Goal: Information Seeking & Learning: Learn about a topic

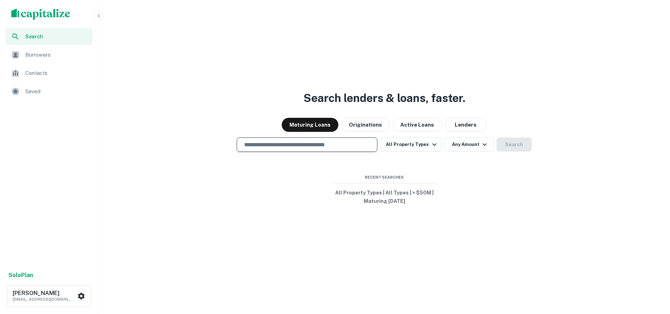
click at [329, 146] on input "text" at bounding box center [307, 145] width 134 height 8
click at [249, 146] on input "text" at bounding box center [307, 145] width 134 height 8
drag, startPoint x: 245, startPoint y: 144, endPoint x: 356, endPoint y: 142, distance: 110.4
click at [355, 142] on input "text" at bounding box center [307, 145] width 134 height 8
click at [351, 141] on input "text" at bounding box center [307, 145] width 134 height 8
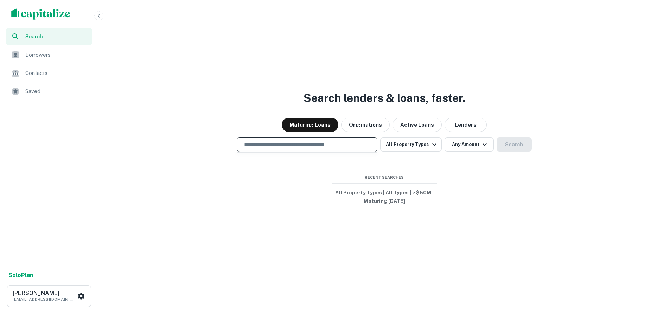
click at [309, 194] on div "Search lenders & loans, faster. Maturing Loans Originations Active Loans Lender…" at bounding box center [384, 174] width 566 height 314
click at [515, 144] on button "Search" at bounding box center [513, 144] width 35 height 14
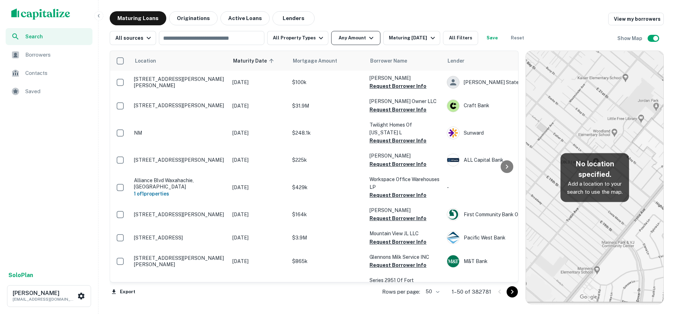
click at [367, 39] on icon "button" at bounding box center [371, 38] width 8 height 8
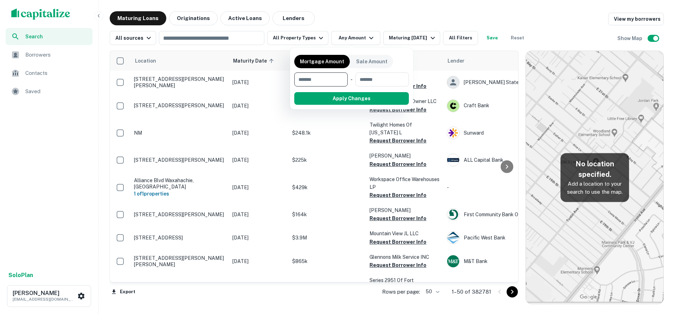
click at [320, 84] on input "number" at bounding box center [318, 79] width 49 height 14
type input "********"
click at [380, 83] on input "number" at bounding box center [382, 79] width 44 height 14
click at [350, 95] on button "Apply Changes" at bounding box center [364, 98] width 89 height 13
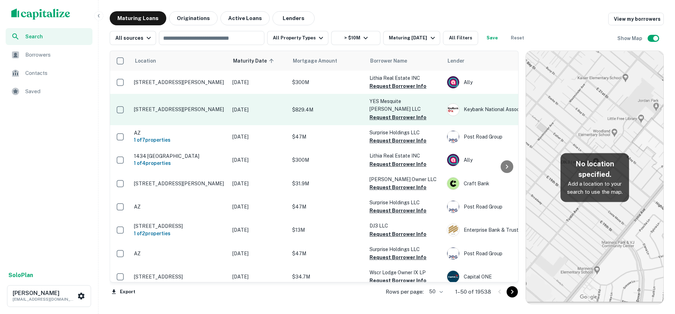
click at [182, 106] on p "[STREET_ADDRESS][PERSON_NAME]" at bounding box center [179, 109] width 91 height 6
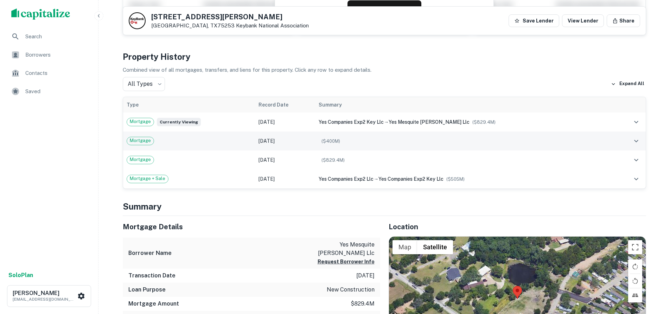
scroll to position [176, 0]
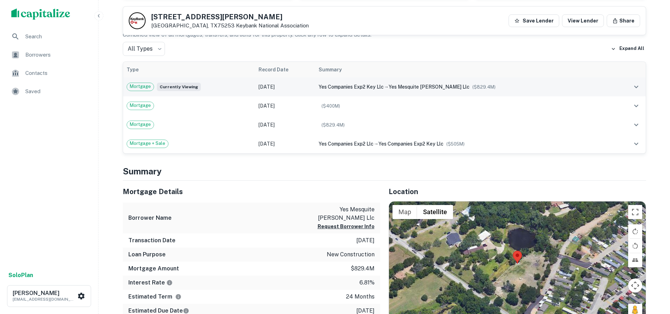
click at [634, 90] on icon "expand row" at bounding box center [636, 87] width 8 height 8
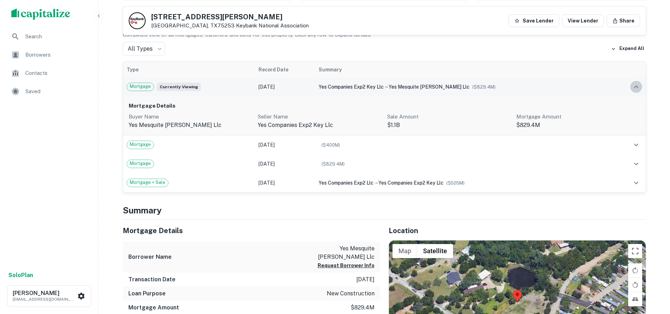
click at [634, 90] on icon "expand row" at bounding box center [636, 87] width 8 height 8
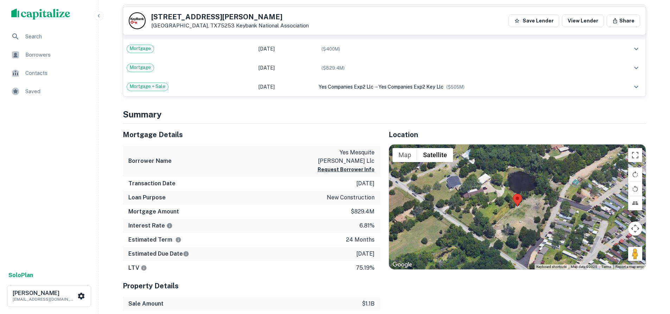
scroll to position [246, 0]
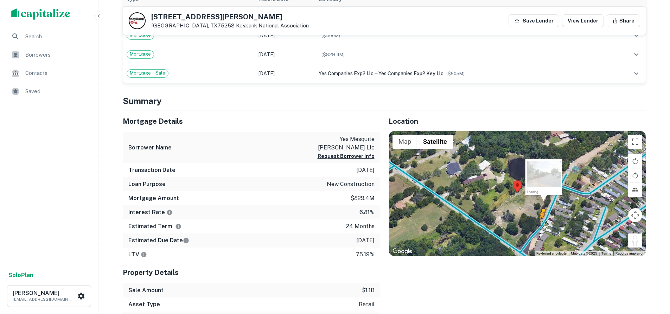
drag, startPoint x: 639, startPoint y: 241, endPoint x: 541, endPoint y: 225, distance: 99.0
click at [541, 225] on div "To activate drag with keyboard, press Alt + Enter. Once in keyboard drag state,…" at bounding box center [517, 193] width 257 height 125
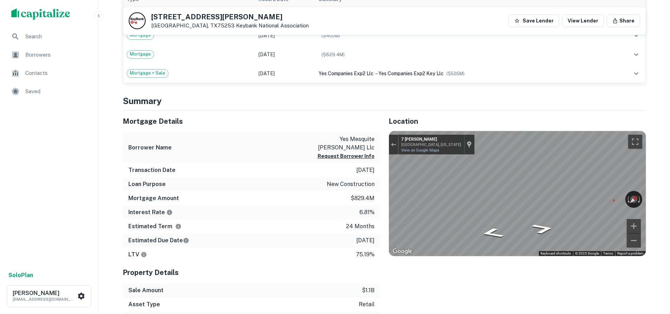
click at [374, 194] on div "Mortgage Details Borrower Name yes mesquite [PERSON_NAME] llc Request Borrower …" at bounding box center [380, 246] width 532 height 272
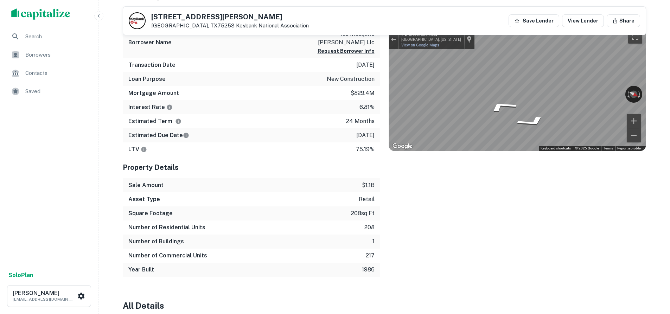
scroll to position [352, 0]
click at [385, 130] on div "Location ← Move left → Move right ↑ Move up ↓ Move down + Zoom in - Zoom out Ho…" at bounding box center [513, 141] width 266 height 272
click at [346, 98] on div "Mortgage Details Borrower Name yes mesquite [PERSON_NAME] llc Request Borrower …" at bounding box center [380, 141] width 532 height 272
click at [434, 112] on div "← Move left → Move right ↑ Move up ↓ Move down + Zoom in - Zoom out [STREET_ADD…" at bounding box center [517, 88] width 257 height 125
drag, startPoint x: 583, startPoint y: 92, endPoint x: 361, endPoint y: 115, distance: 223.3
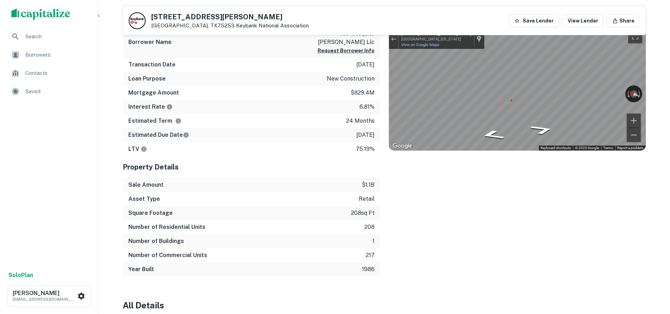
click at [360, 115] on div "Mortgage Details Borrower Name yes mesquite [PERSON_NAME] llc Request Borrower …" at bounding box center [380, 141] width 532 height 272
click at [631, 38] on button "Toggle fullscreen view" at bounding box center [635, 36] width 14 height 14
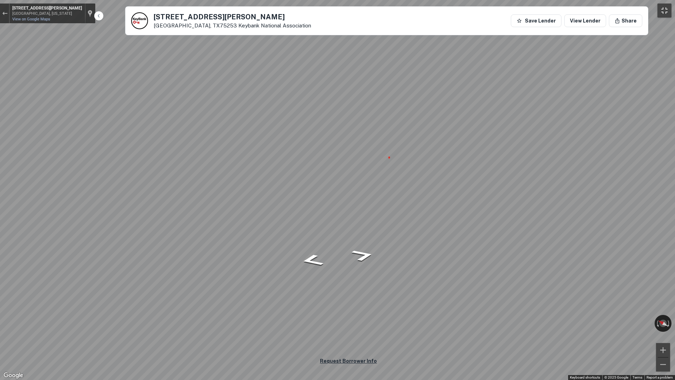
click at [658, 13] on button "Toggle fullscreen view" at bounding box center [664, 11] width 14 height 14
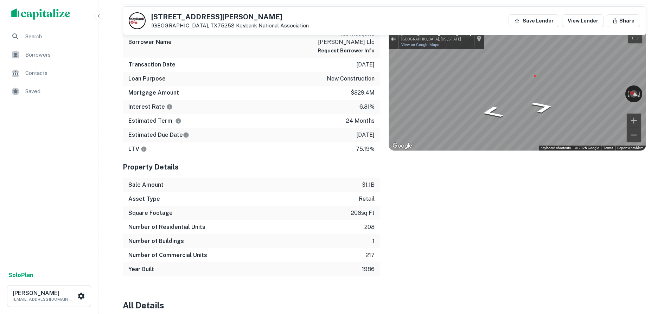
click at [393, 39] on div "Exit the Street View" at bounding box center [393, 39] width 5 height 4
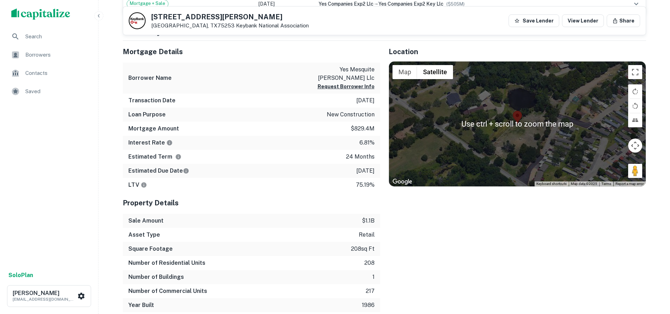
scroll to position [316, 0]
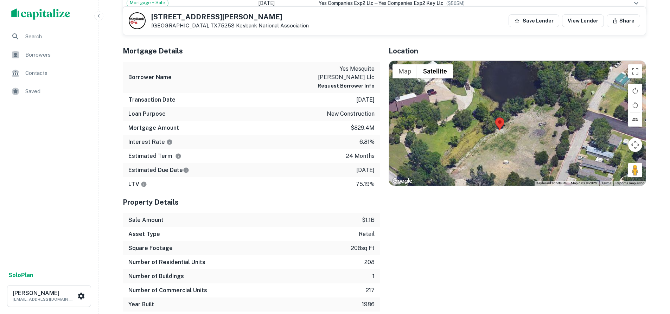
drag, startPoint x: 532, startPoint y: 115, endPoint x: 530, endPoint y: 118, distance: 4.0
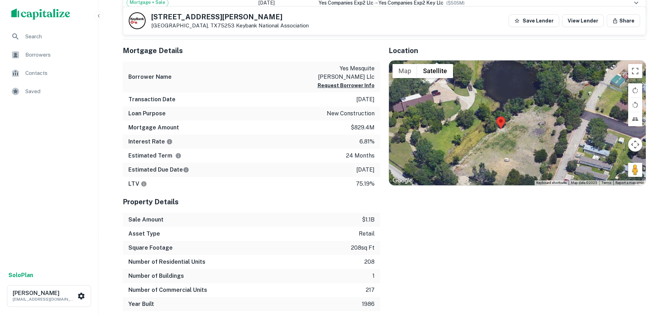
scroll to position [328, 0]
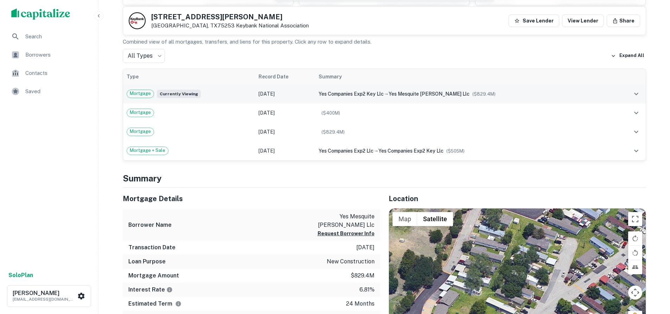
drag, startPoint x: 563, startPoint y: 111, endPoint x: 458, endPoint y: 70, distance: 112.3
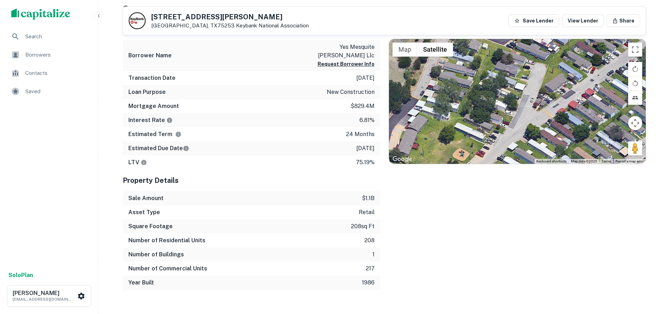
drag, startPoint x: 567, startPoint y: 118, endPoint x: 509, endPoint y: 107, distance: 58.7
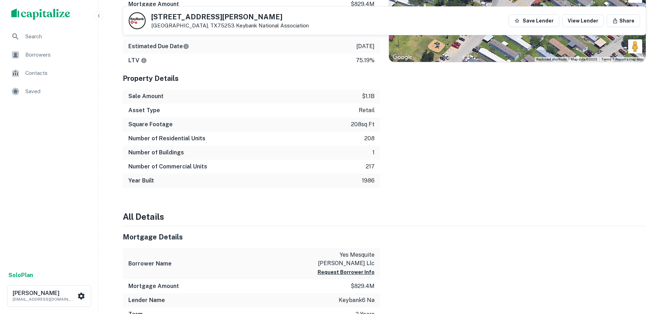
scroll to position [441, 0]
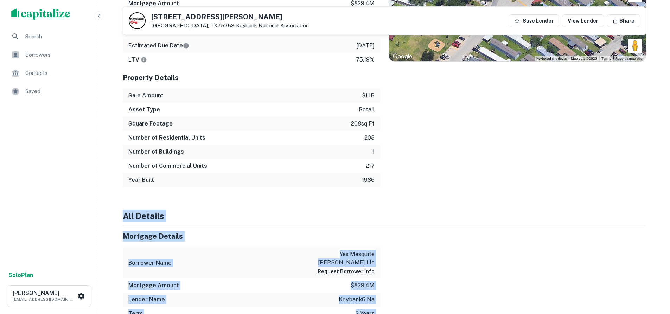
drag, startPoint x: 514, startPoint y: 109, endPoint x: 509, endPoint y: 244, distance: 135.4
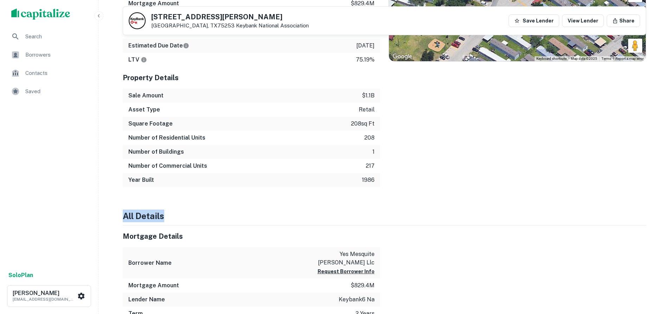
drag, startPoint x: 585, startPoint y: 122, endPoint x: 591, endPoint y: 206, distance: 84.6
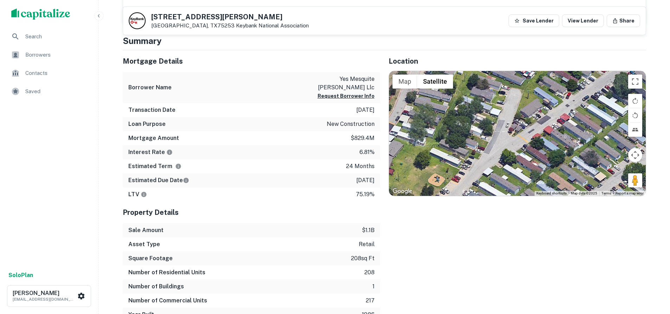
scroll to position [265, 0]
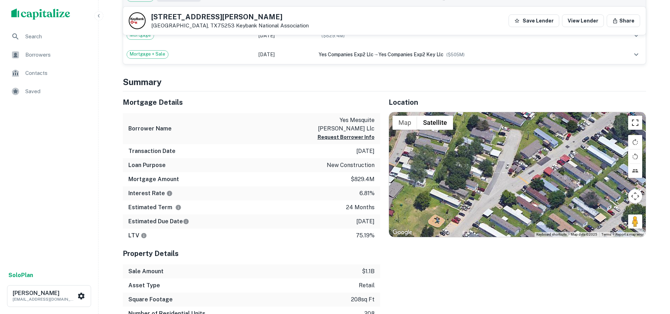
click at [636, 125] on button "Toggle fullscreen view" at bounding box center [635, 123] width 14 height 14
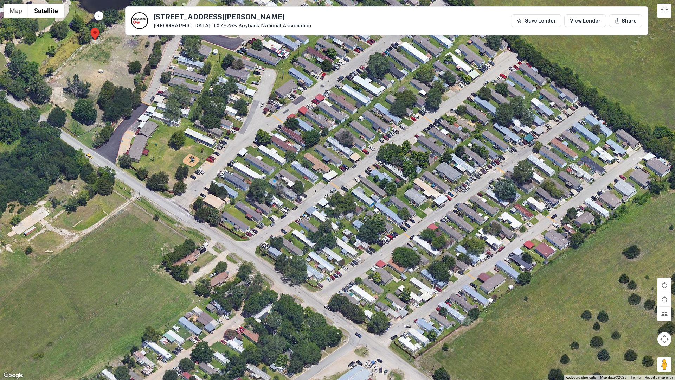
drag, startPoint x: 266, startPoint y: 154, endPoint x: 175, endPoint y: 63, distance: 128.8
click at [175, 63] on div "Loading..." at bounding box center [337, 190] width 675 height 380
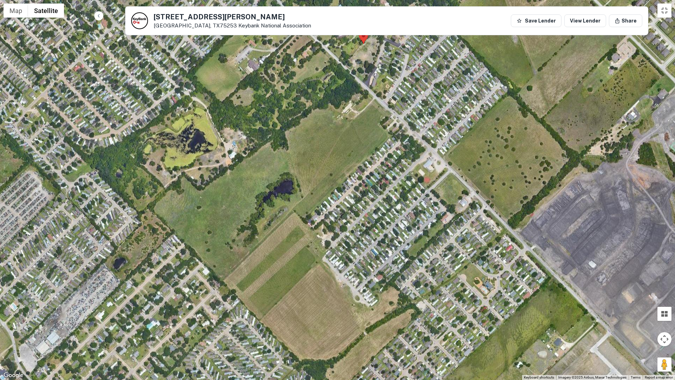
drag, startPoint x: 205, startPoint y: 169, endPoint x: 389, endPoint y: 129, distance: 188.5
click at [389, 129] on div "Loading..." at bounding box center [337, 190] width 675 height 380
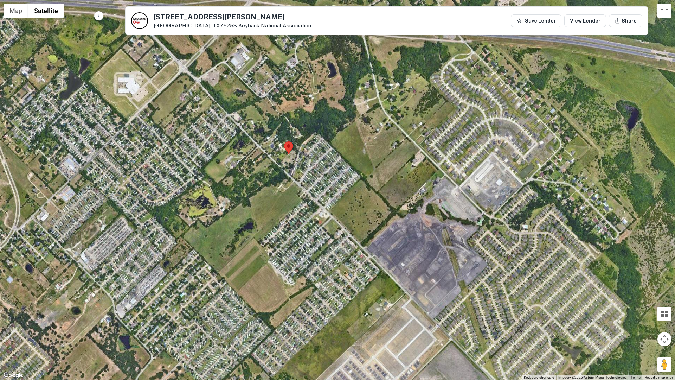
drag, startPoint x: 357, startPoint y: 134, endPoint x: 268, endPoint y: 191, distance: 106.2
click at [268, 191] on div "Loading..." at bounding box center [337, 190] width 675 height 380
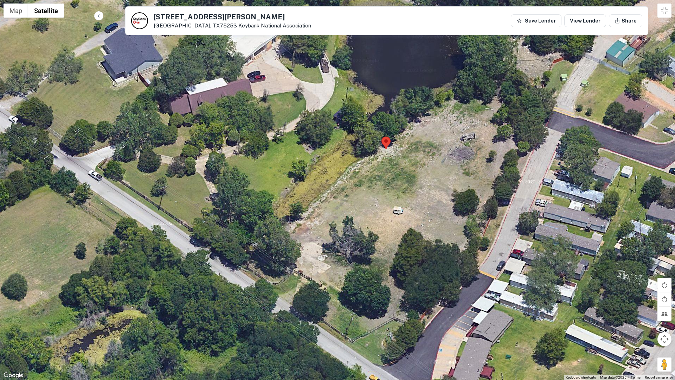
drag, startPoint x: 360, startPoint y: 241, endPoint x: 343, endPoint y: 135, distance: 107.5
click at [343, 135] on div "Loading..." at bounding box center [337, 190] width 675 height 380
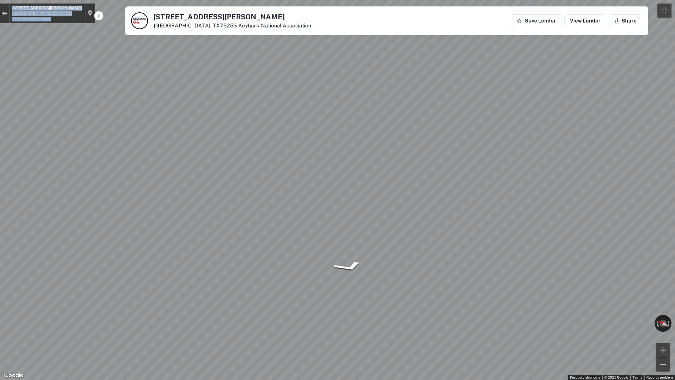
click at [8, 12] on button "Exit the Street View" at bounding box center [4, 13] width 9 height 9
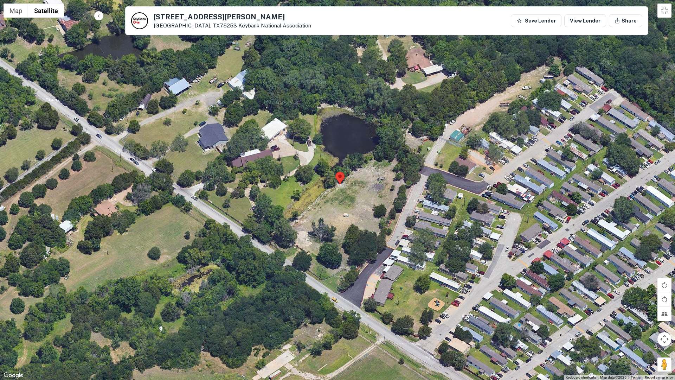
drag, startPoint x: 344, startPoint y: 261, endPoint x: 345, endPoint y: 232, distance: 28.9
click at [345, 232] on div "Loading..." at bounding box center [337, 190] width 675 height 380
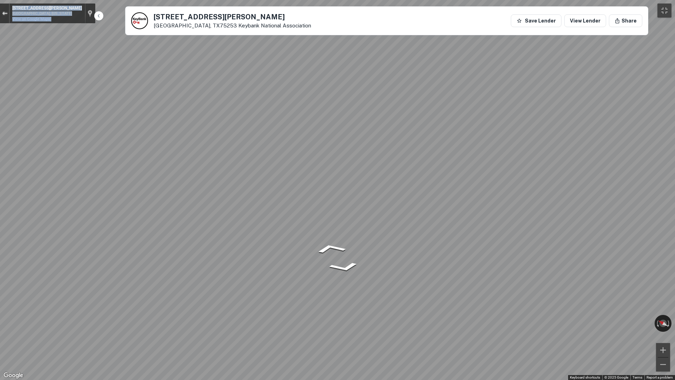
click at [4, 9] on button "Exit the Street View" at bounding box center [4, 13] width 9 height 9
click at [661, 14] on button "Toggle fullscreen view" at bounding box center [664, 11] width 14 height 14
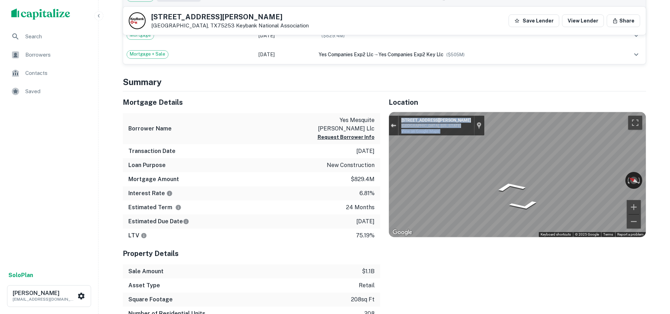
click at [393, 123] on button "Exit the Street View" at bounding box center [393, 125] width 9 height 9
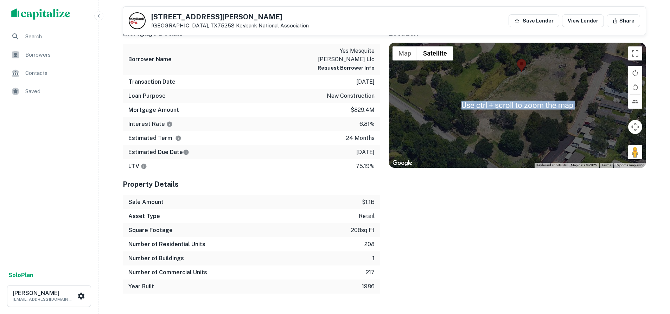
scroll to position [335, 0]
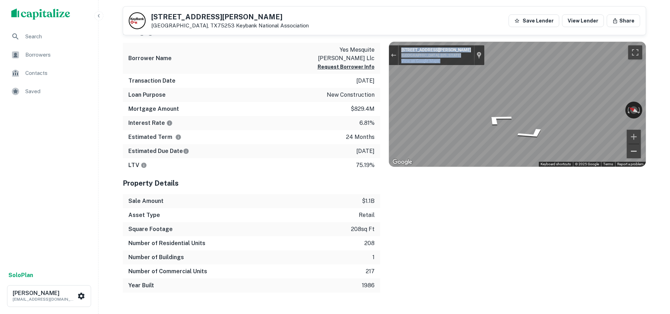
click at [632, 151] on button "Zoom out" at bounding box center [633, 151] width 14 height 14
click at [397, 54] on button "Exit the Street View" at bounding box center [393, 54] width 9 height 9
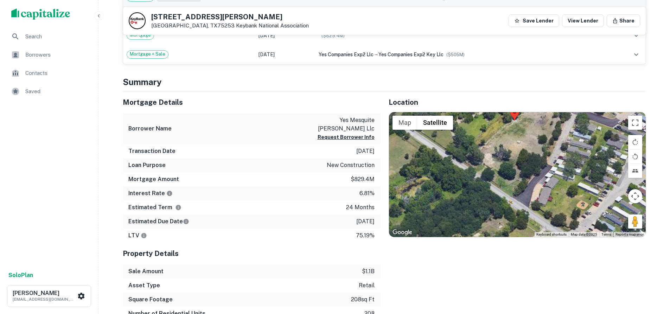
drag, startPoint x: 506, startPoint y: 121, endPoint x: 500, endPoint y: 122, distance: 6.9
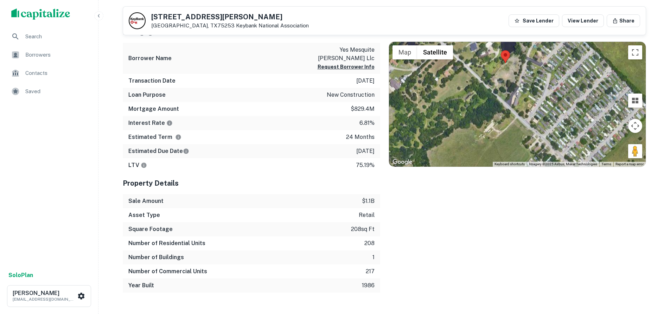
scroll to position [323, 0]
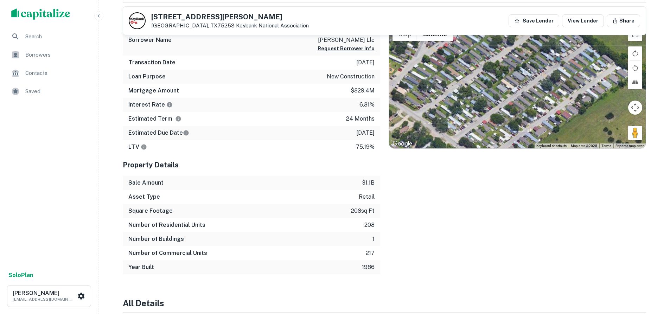
drag, startPoint x: 511, startPoint y: 105, endPoint x: 579, endPoint y: 131, distance: 72.1
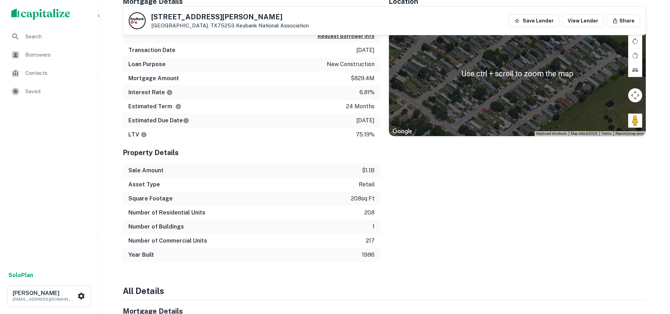
scroll to position [392, 0]
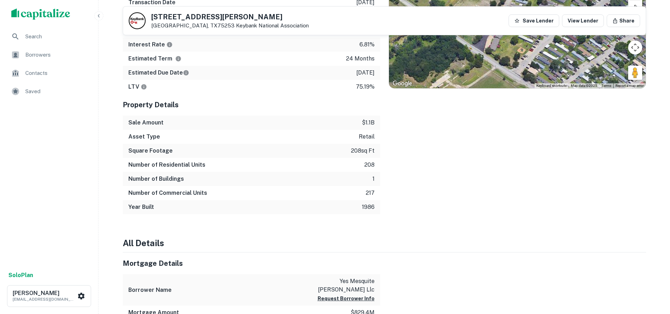
drag, startPoint x: 504, startPoint y: 72, endPoint x: 637, endPoint y: 95, distance: 135.2
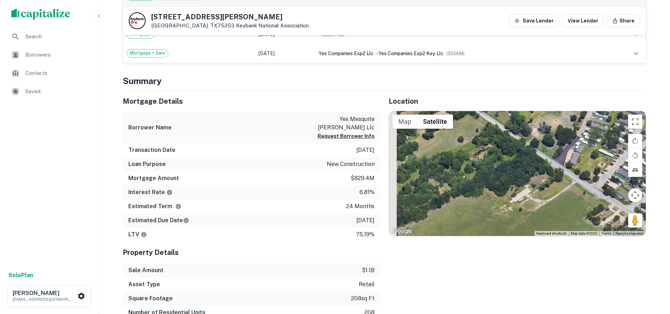
scroll to position [263, 0]
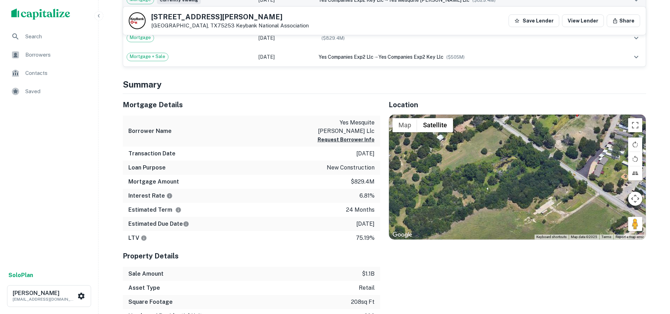
drag, startPoint x: 502, startPoint y: 155, endPoint x: 606, endPoint y: 152, distance: 104.5
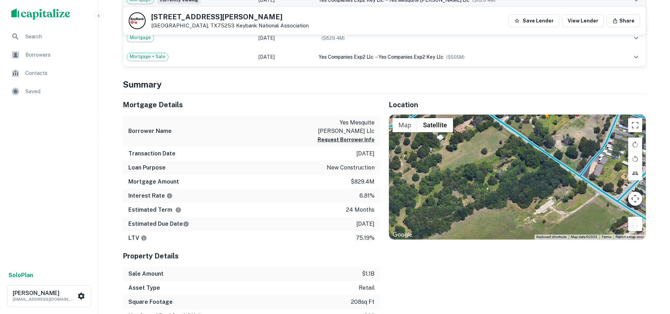
drag, startPoint x: 638, startPoint y: 227, endPoint x: 544, endPoint y: 124, distance: 139.1
click at [544, 124] on div "To activate drag with keyboard, press Alt + Enter. Once in keyboard drag state,…" at bounding box center [517, 177] width 257 height 125
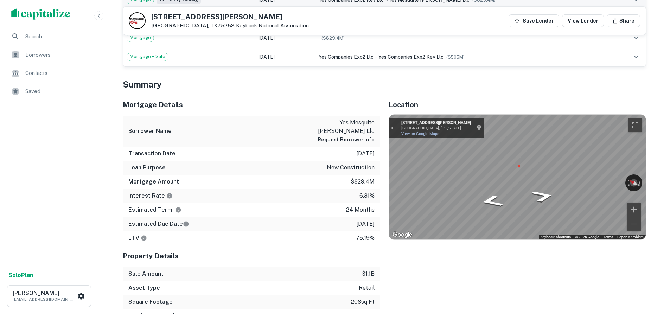
click at [394, 122] on div at bounding box center [393, 128] width 9 height 20
click at [393, 127] on div "Exit the Street View" at bounding box center [393, 128] width 5 height 4
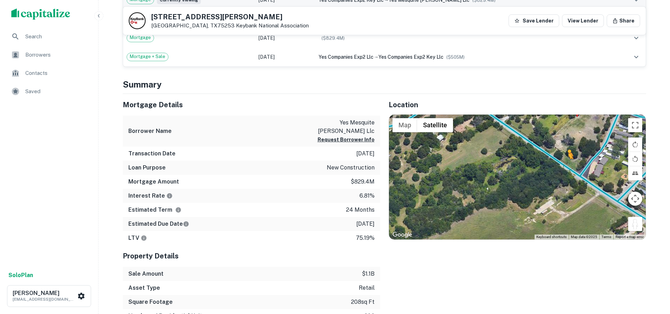
drag, startPoint x: 633, startPoint y: 228, endPoint x: 568, endPoint y: 166, distance: 90.3
click at [568, 166] on div "To activate drag with keyboard, press Alt + Enter. Once in keyboard drag state,…" at bounding box center [517, 177] width 257 height 125
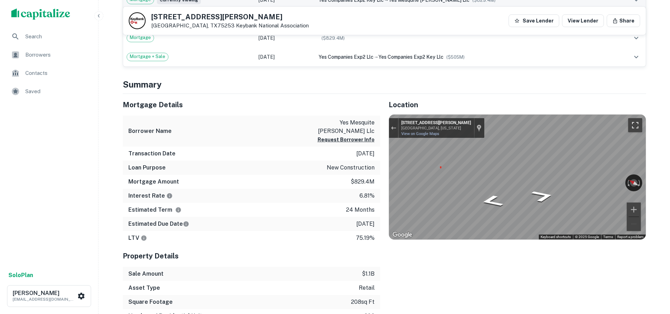
click at [637, 125] on button "Toggle fullscreen view" at bounding box center [635, 125] width 14 height 14
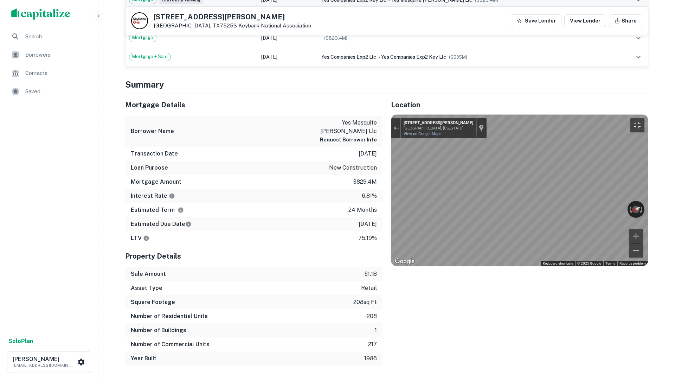
click at [644, 118] on button "Toggle fullscreen view" at bounding box center [637, 125] width 14 height 14
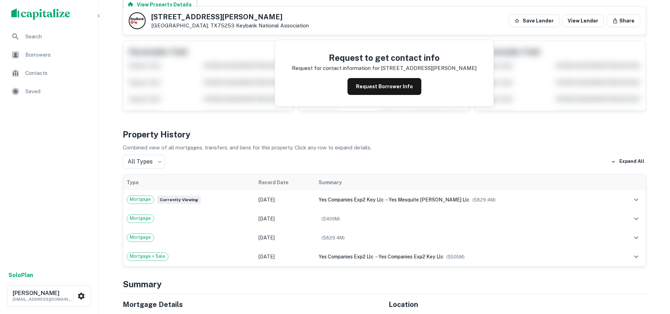
scroll to position [52, 0]
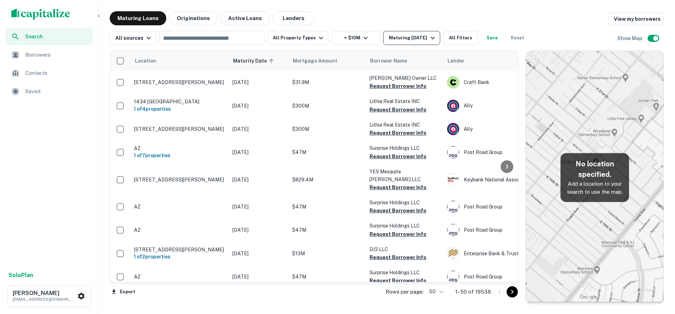
click at [416, 39] on div "Maturing [DATE]" at bounding box center [413, 38] width 48 height 8
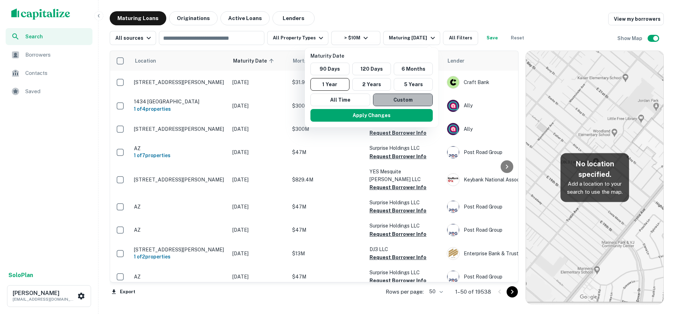
click at [389, 101] on button "Custom" at bounding box center [403, 100] width 60 height 13
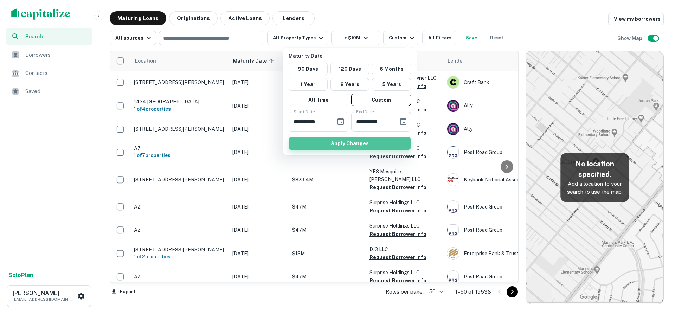
click at [364, 141] on button "Apply Changes" at bounding box center [350, 143] width 122 height 13
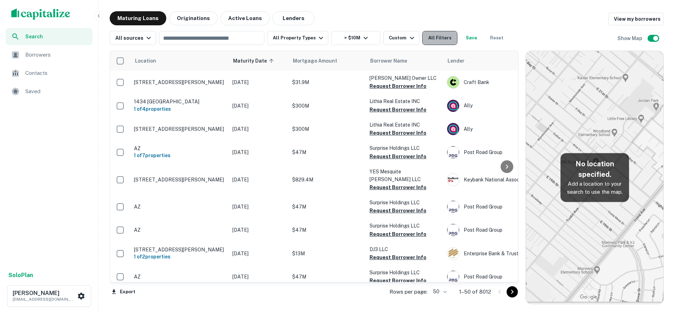
click at [429, 44] on button "All Filters" at bounding box center [439, 38] width 35 height 14
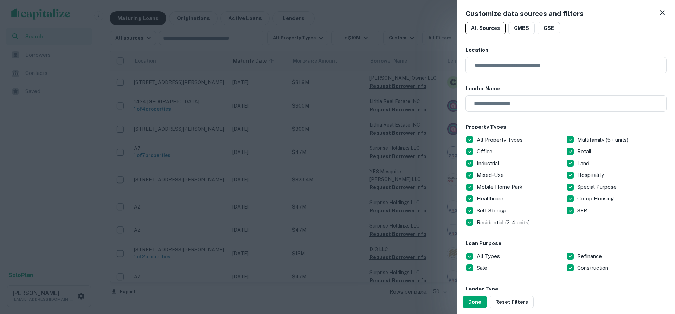
click at [415, 34] on div at bounding box center [337, 157] width 675 height 314
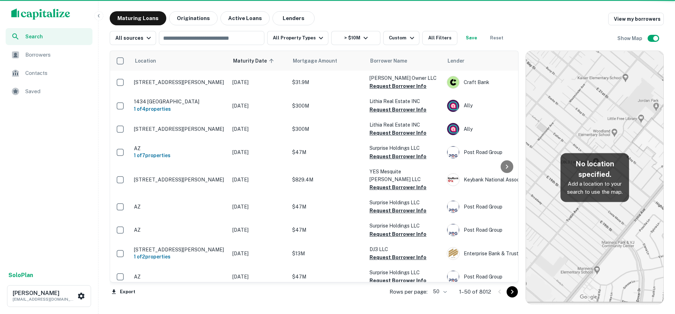
click at [397, 37] on div "Custom" at bounding box center [402, 38] width 27 height 8
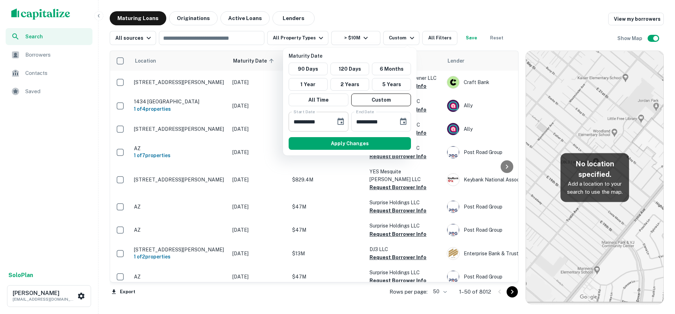
click at [337, 118] on icon "Choose date, selected date is Sep 11, 2025" at bounding box center [340, 121] width 8 height 8
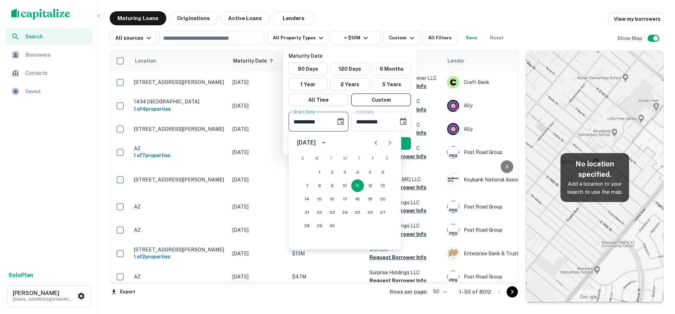
click at [388, 141] on icon "Next month" at bounding box center [390, 143] width 8 height 8
click at [347, 226] on button "26" at bounding box center [345, 225] width 13 height 13
type input "**********"
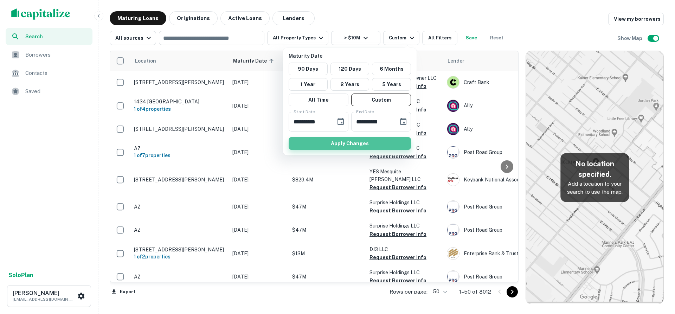
click at [371, 145] on button "Apply Changes" at bounding box center [350, 143] width 122 height 13
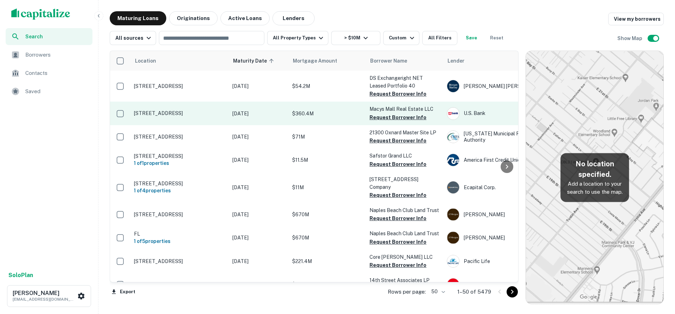
click at [166, 111] on p "[STREET_ADDRESS]" at bounding box center [179, 113] width 91 height 6
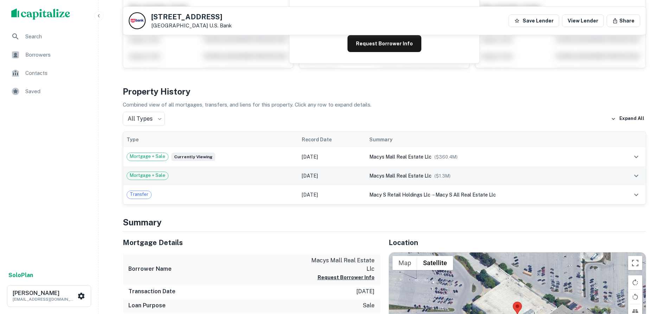
scroll to position [105, 0]
click at [642, 178] on button "expand row" at bounding box center [636, 176] width 12 height 12
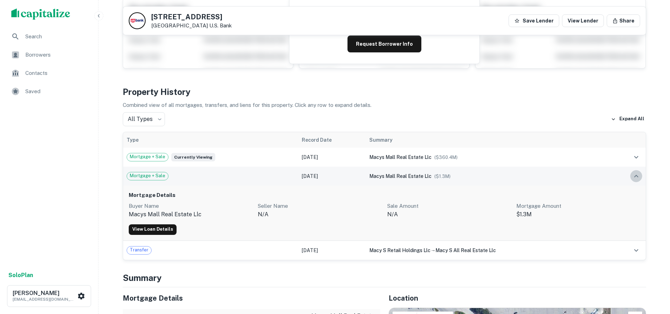
click at [638, 176] on icon "expand row" at bounding box center [636, 176] width 8 height 8
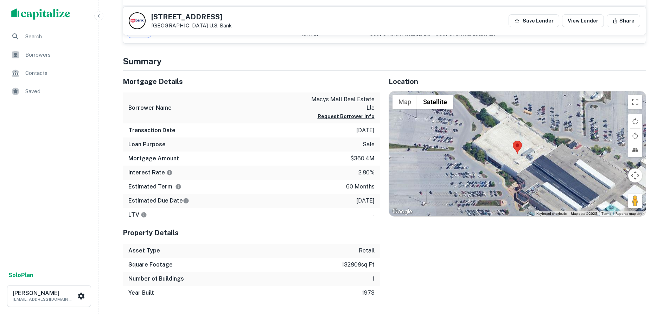
scroll to position [281, 0]
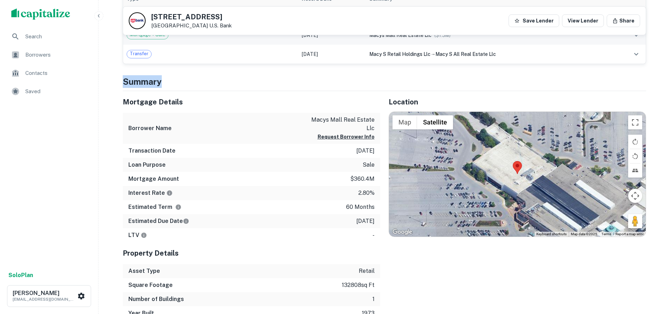
scroll to position [246, 0]
click at [279, 143] on div "Borrower Name macys mall real estate llc Request Borrower Info" at bounding box center [251, 128] width 257 height 31
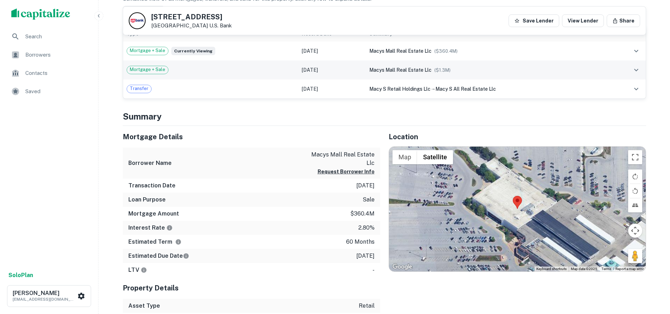
scroll to position [224, 0]
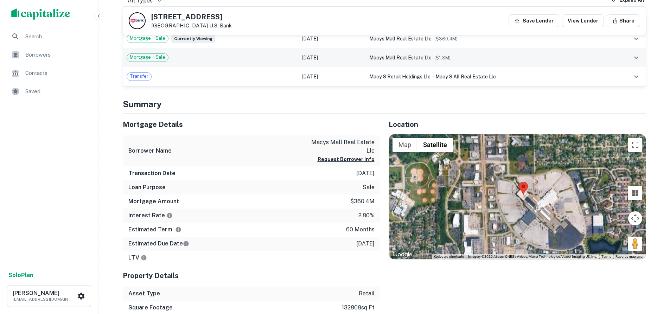
drag, startPoint x: 521, startPoint y: 191, endPoint x: 525, endPoint y: 196, distance: 6.0
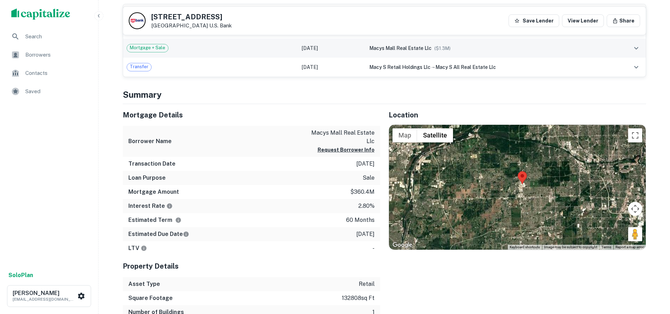
scroll to position [234, 0]
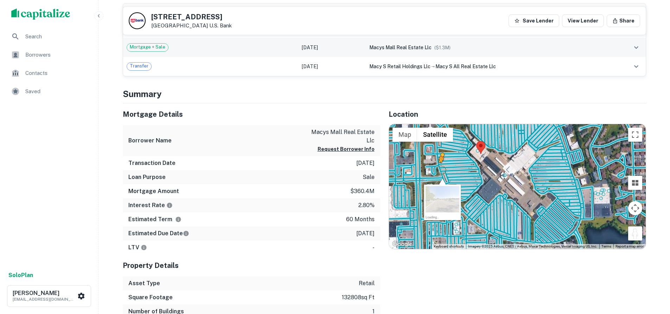
drag, startPoint x: 632, startPoint y: 233, endPoint x: 440, endPoint y: 169, distance: 201.9
click at [440, 169] on div "To activate drag with keyboard, press Alt + Enter. Once in keyboard drag state,…" at bounding box center [517, 186] width 257 height 125
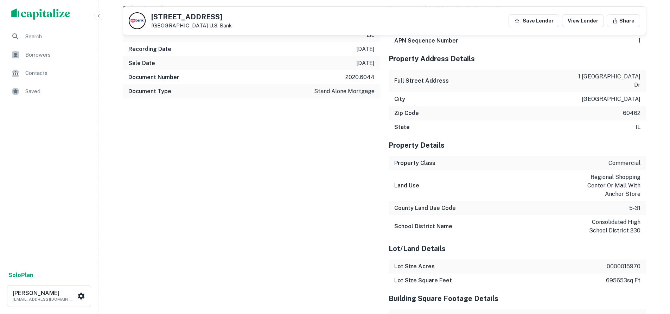
scroll to position [0, 0]
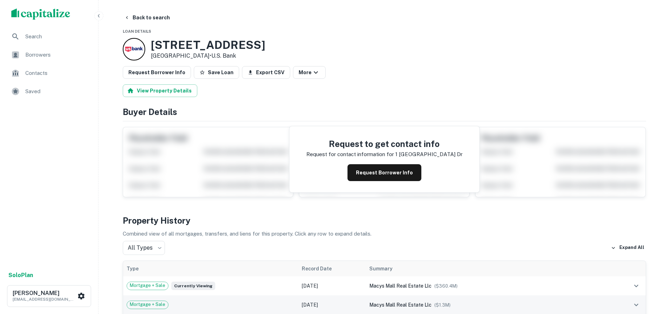
drag, startPoint x: 255, startPoint y: 244, endPoint x: 213, endPoint y: 56, distance: 192.1
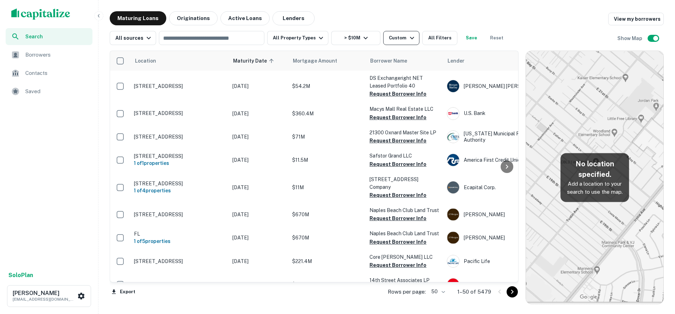
click at [389, 41] on div "Custom" at bounding box center [402, 38] width 27 height 8
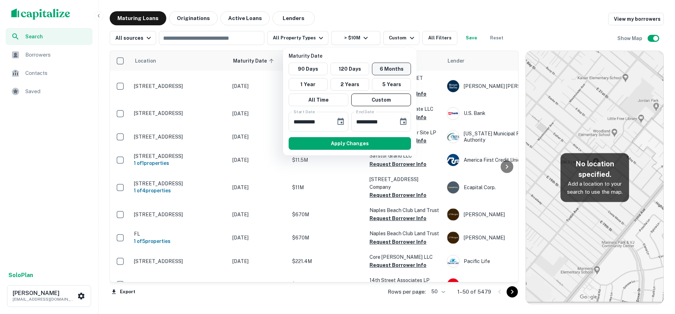
click at [392, 71] on button "6 Months" at bounding box center [391, 69] width 39 height 13
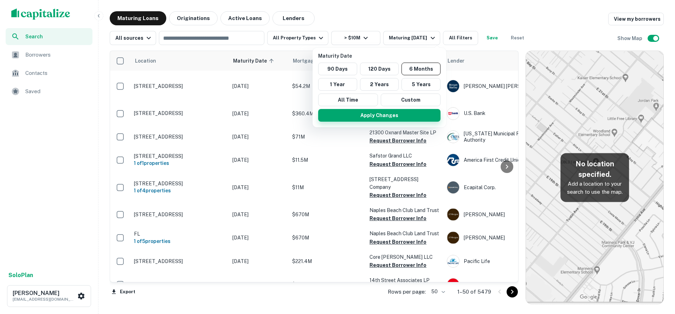
click at [382, 113] on button "Apply Changes" at bounding box center [379, 115] width 122 height 13
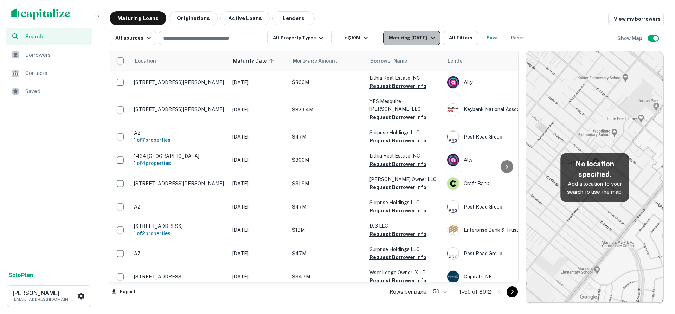
click at [436, 40] on icon "button" at bounding box center [433, 38] width 8 height 8
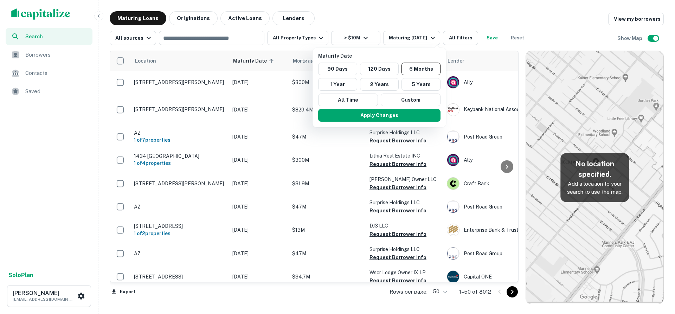
click at [421, 40] on div at bounding box center [337, 157] width 675 height 314
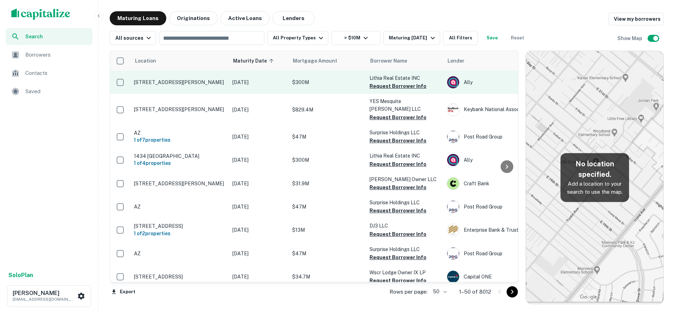
click at [246, 85] on p "[DATE]" at bounding box center [258, 82] width 53 height 8
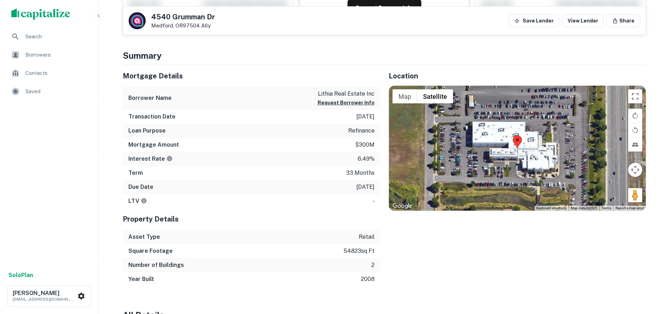
scroll to position [141, 0]
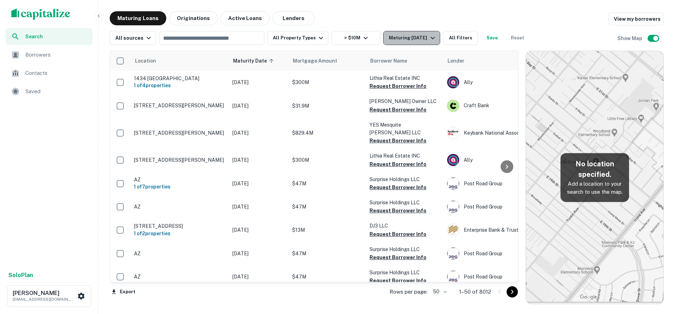
click at [418, 36] on div "Maturing [DATE]" at bounding box center [413, 38] width 48 height 8
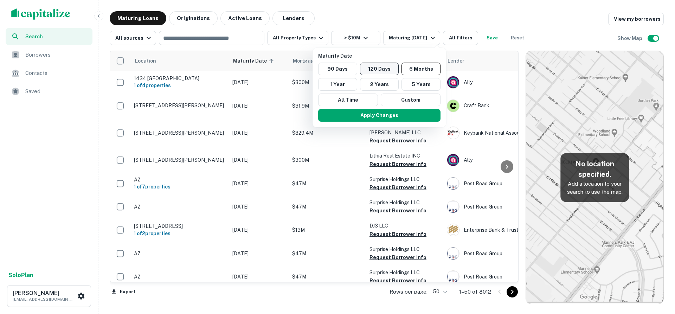
click at [373, 71] on button "120 Days" at bounding box center [379, 69] width 39 height 13
click at [369, 121] on button "Apply Changes" at bounding box center [378, 115] width 122 height 13
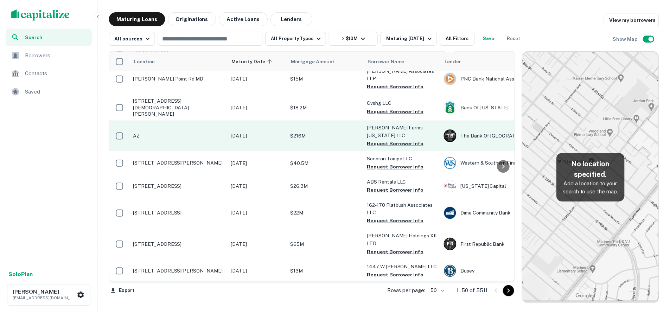
scroll to position [1031, 0]
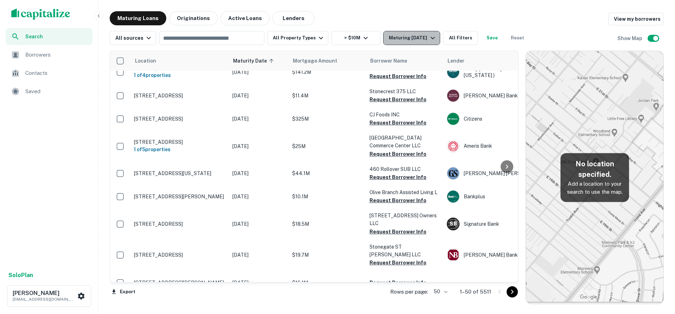
click at [423, 38] on div "Maturing [DATE]" at bounding box center [413, 38] width 48 height 8
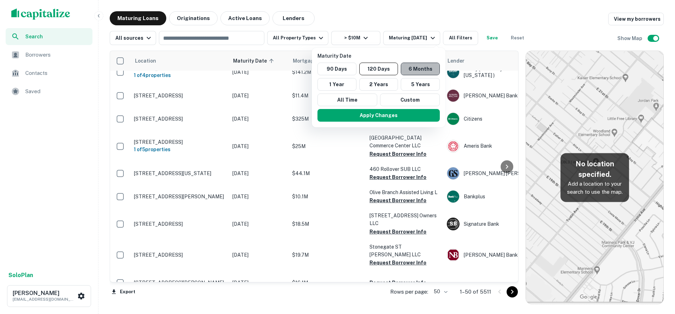
click at [413, 71] on button "6 Months" at bounding box center [420, 69] width 39 height 13
click at [406, 99] on button "Custom" at bounding box center [411, 100] width 60 height 13
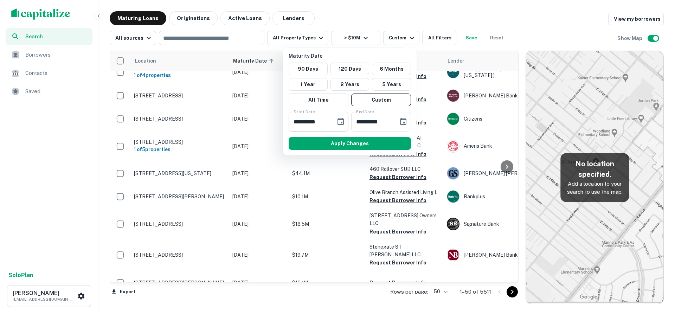
click at [327, 123] on input "**********" at bounding box center [310, 122] width 42 height 20
click at [337, 121] on icon "Choose date, selected date is Sep 11, 2025" at bounding box center [340, 121] width 8 height 8
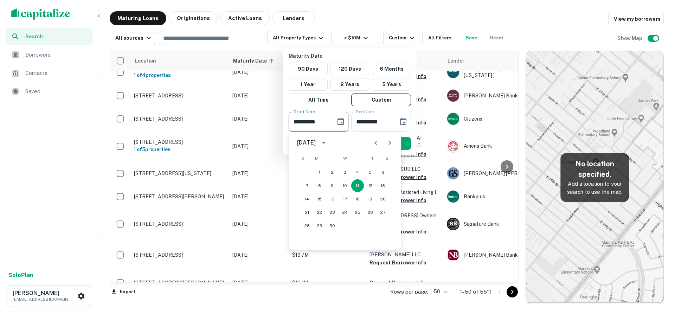
click at [389, 143] on icon "Next month" at bounding box center [390, 143] width 8 height 8
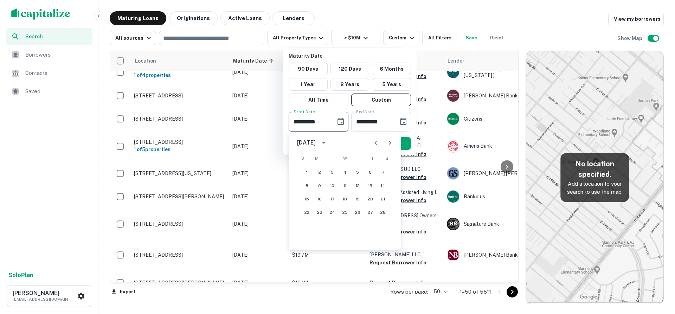
click at [389, 143] on icon "Next month" at bounding box center [390, 143] width 8 height 8
click at [388, 141] on icon "Next month" at bounding box center [390, 143] width 8 height 8
click at [344, 174] on button "1" at bounding box center [345, 172] width 13 height 13
type input "**********"
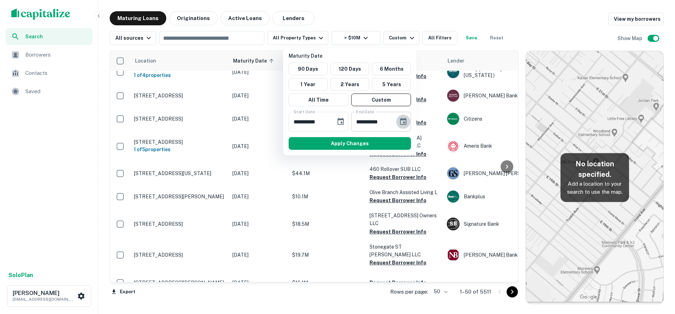
click at [404, 117] on icon "Choose date, selected date is Mar 10, 2026" at bounding box center [403, 121] width 8 height 8
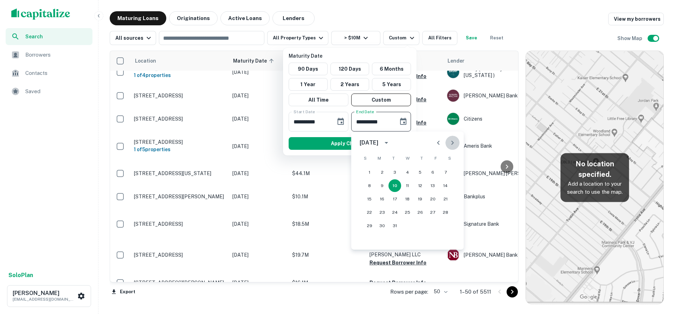
click at [451, 141] on icon "Next month" at bounding box center [452, 143] width 8 height 8
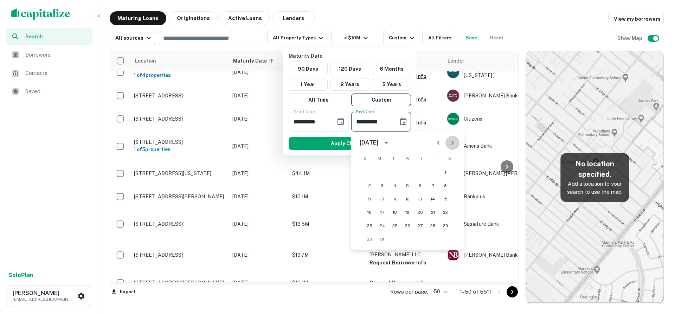
click at [450, 143] on icon "Next month" at bounding box center [452, 143] width 8 height 8
click at [393, 171] on button "1" at bounding box center [394, 172] width 13 height 13
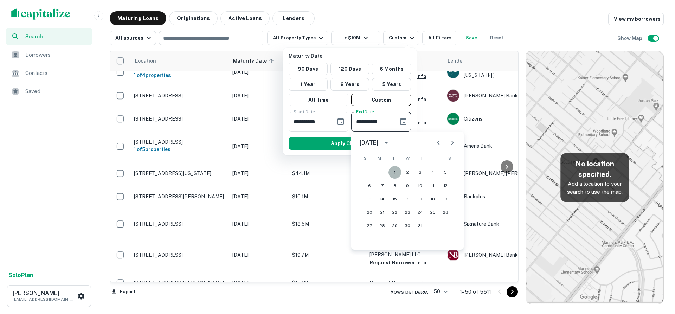
type input "**********"
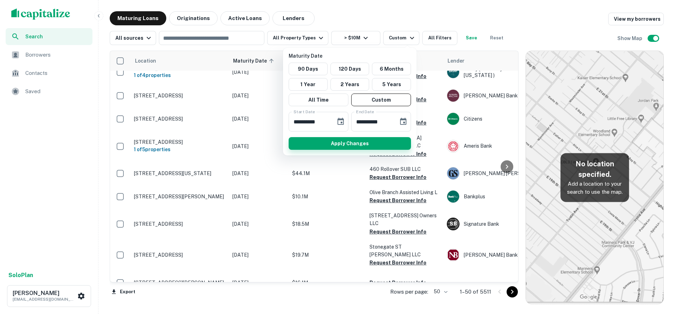
click at [343, 148] on button "Apply Changes" at bounding box center [350, 143] width 122 height 13
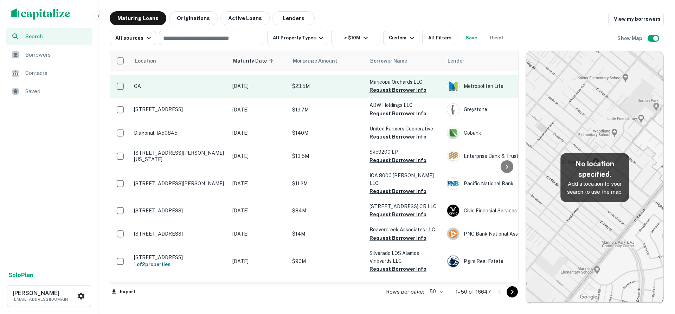
click at [226, 85] on td "CA" at bounding box center [179, 86] width 98 height 23
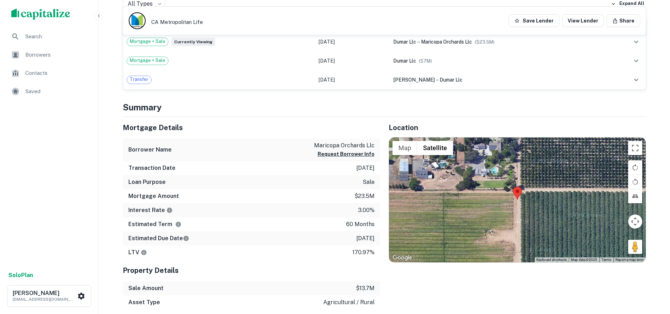
scroll to position [281, 0]
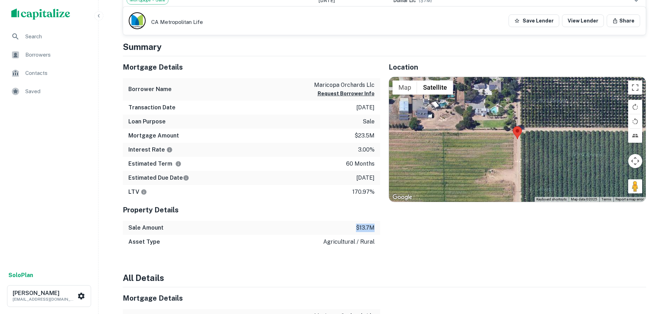
drag, startPoint x: 356, startPoint y: 230, endPoint x: 378, endPoint y: 226, distance: 22.5
click at [378, 226] on div "Sale Amount $13.7m" at bounding box center [251, 228] width 257 height 14
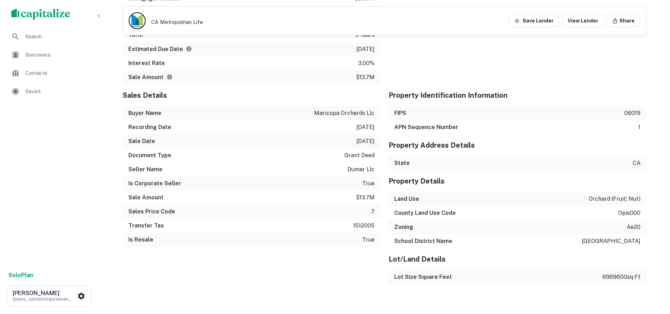
scroll to position [633, 0]
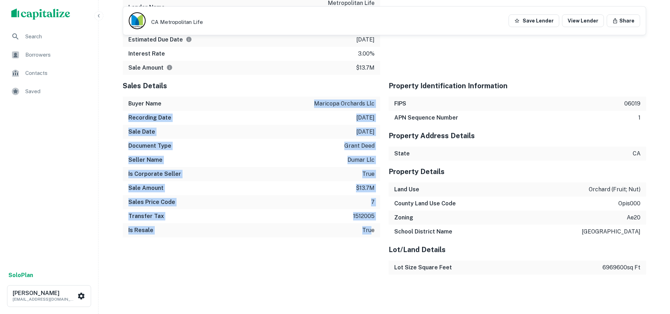
drag, startPoint x: 312, startPoint y: 101, endPoint x: 371, endPoint y: 231, distance: 142.4
click at [371, 231] on div "Sales Details Buyer Name maricopa orchards llc Recording Date [DATE] Sale Date …" at bounding box center [251, 159] width 257 height 168
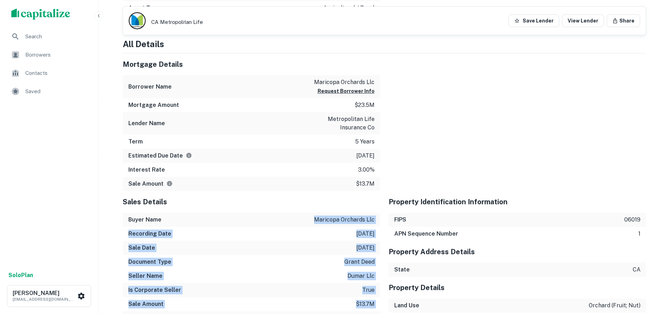
scroll to position [527, 0]
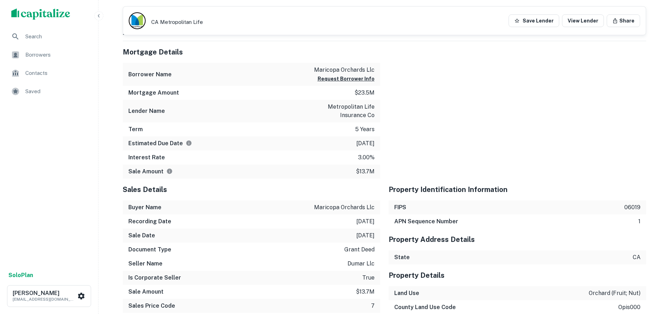
click at [295, 133] on div "Term 5 years" at bounding box center [251, 129] width 257 height 14
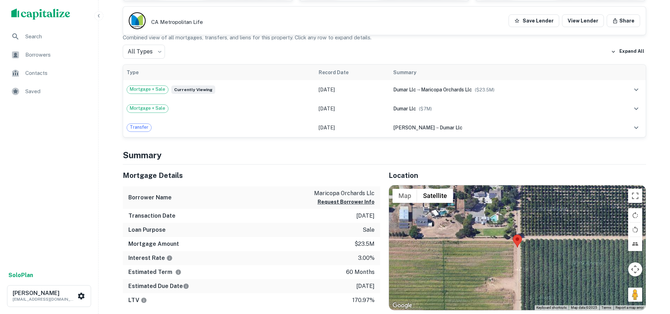
scroll to position [176, 0]
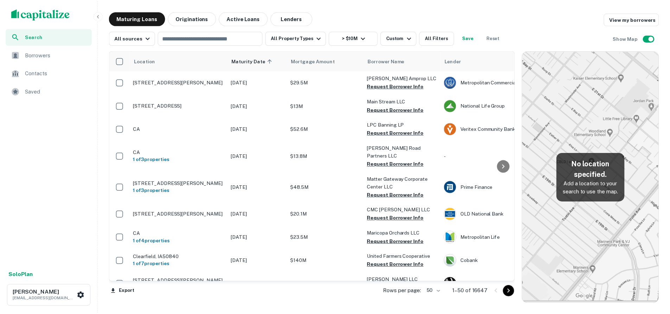
scroll to position [1031, 0]
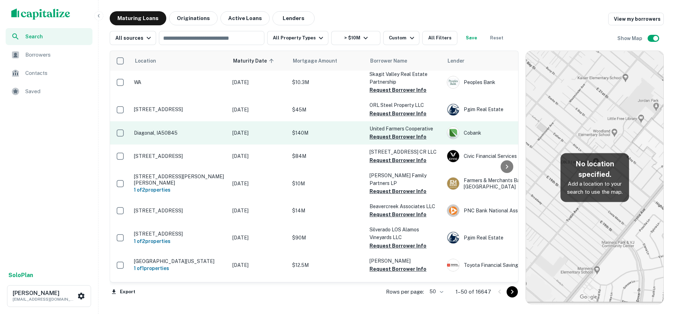
click at [162, 134] on p "Diagonal, IA50845" at bounding box center [179, 133] width 91 height 6
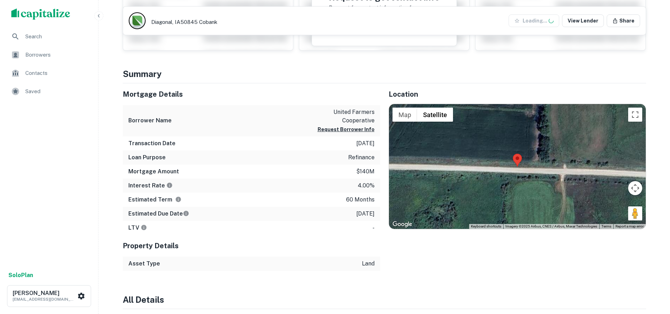
scroll to position [141, 0]
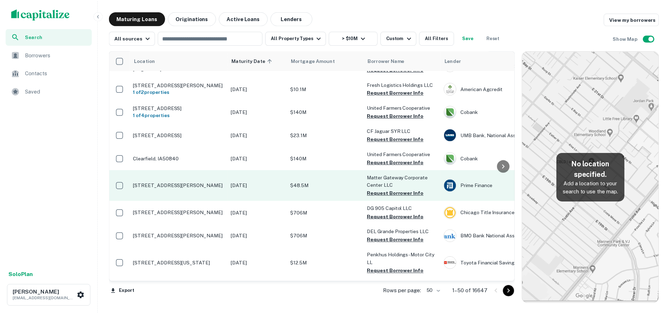
scroll to position [736, 0]
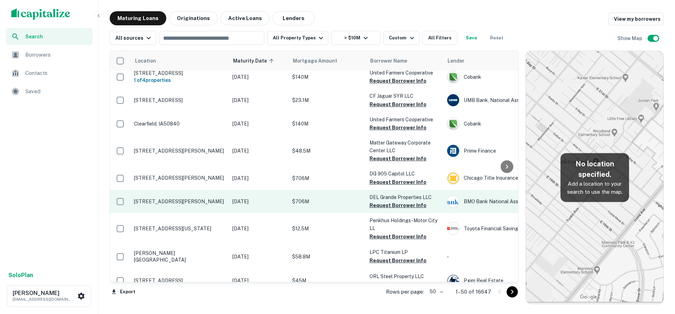
click at [208, 200] on p "[STREET_ADDRESS][PERSON_NAME]" at bounding box center [179, 201] width 91 height 6
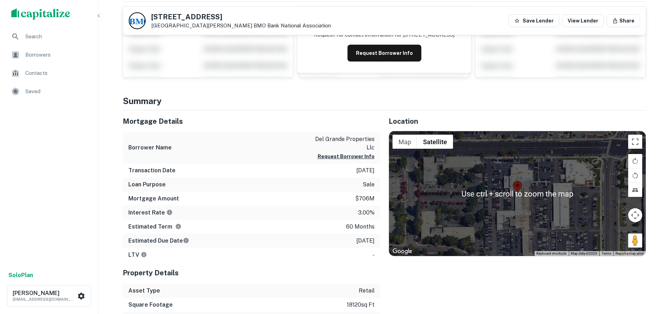
scroll to position [70, 0]
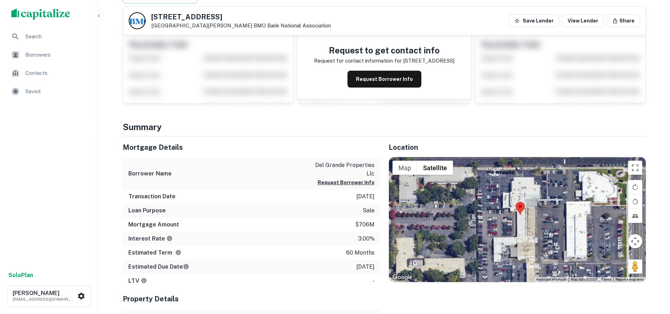
drag, startPoint x: 508, startPoint y: 188, endPoint x: 501, endPoint y: 188, distance: 7.0
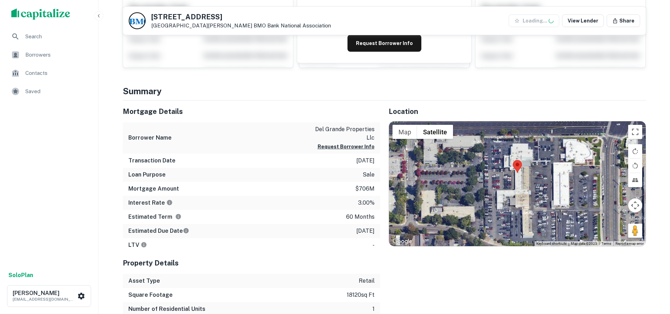
scroll to position [115, 0]
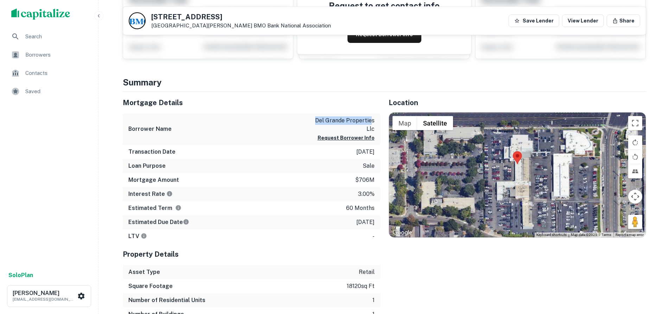
drag, startPoint x: 315, startPoint y: 122, endPoint x: 372, endPoint y: 121, distance: 57.0
click at [372, 121] on p "del grande properties llc" at bounding box center [342, 124] width 63 height 17
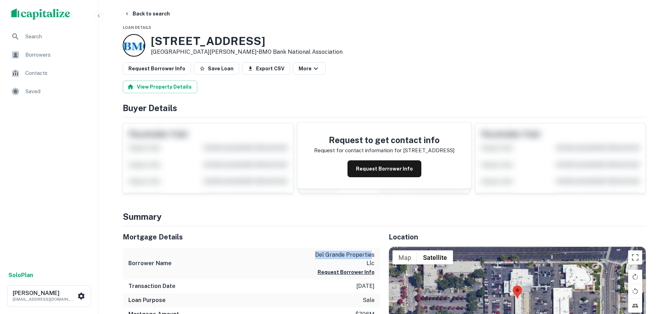
scroll to position [0, 0]
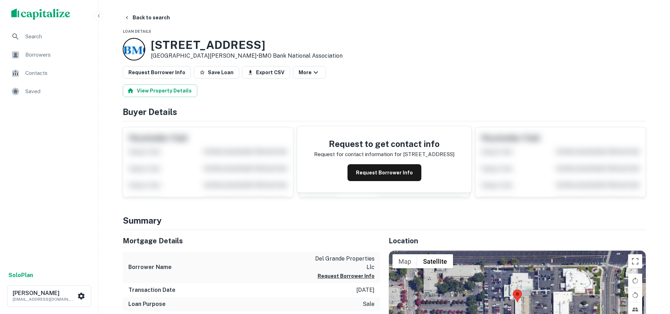
click at [322, 225] on h4 "Summary" at bounding box center [384, 220] width 523 height 13
